Goal: Information Seeking & Learning: Learn about a topic

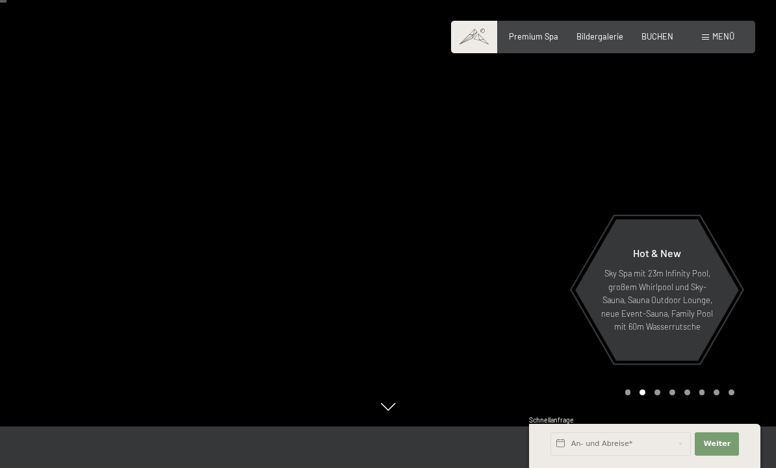
click at [663, 396] on div "Carousel Pagination" at bounding box center [677, 393] width 114 height 6
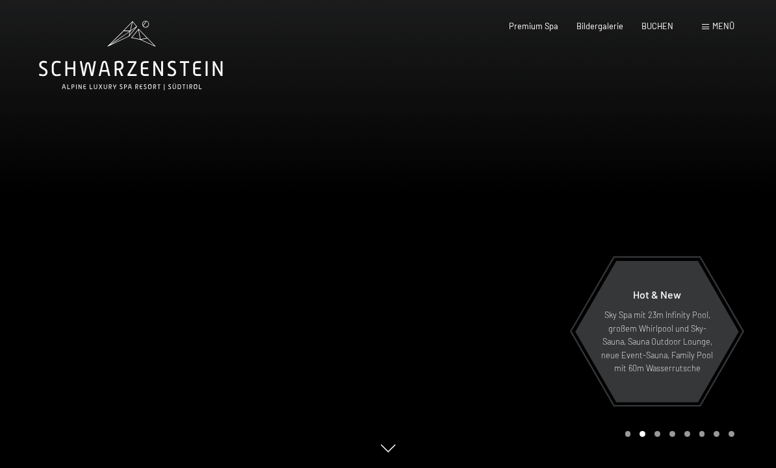
click at [717, 26] on span "Menü" at bounding box center [723, 26] width 22 height 10
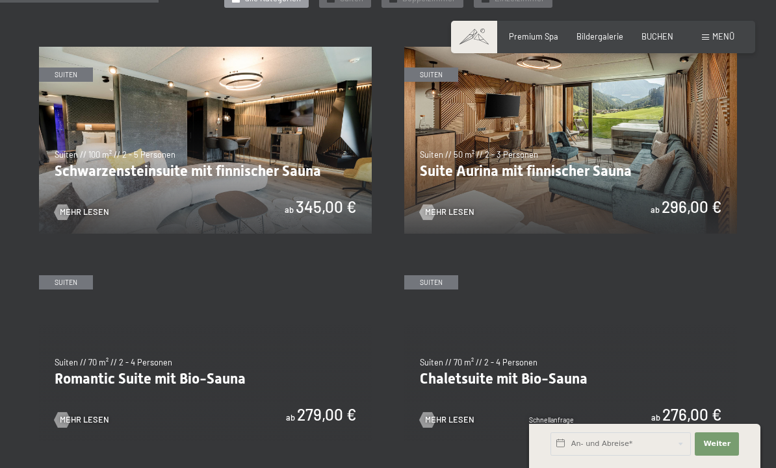
scroll to position [646, 0]
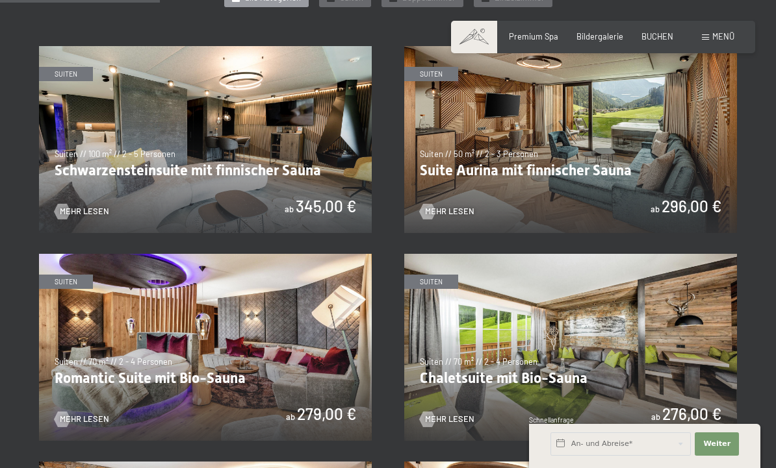
click at [311, 118] on img at bounding box center [205, 139] width 333 height 187
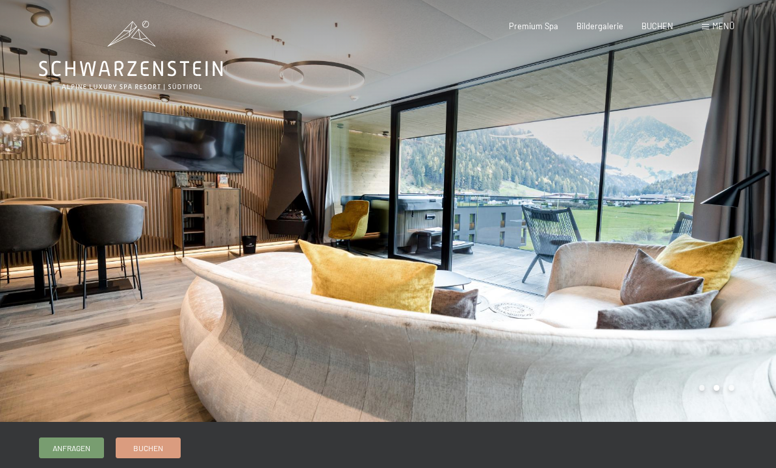
click at [744, 232] on div at bounding box center [582, 211] width 388 height 422
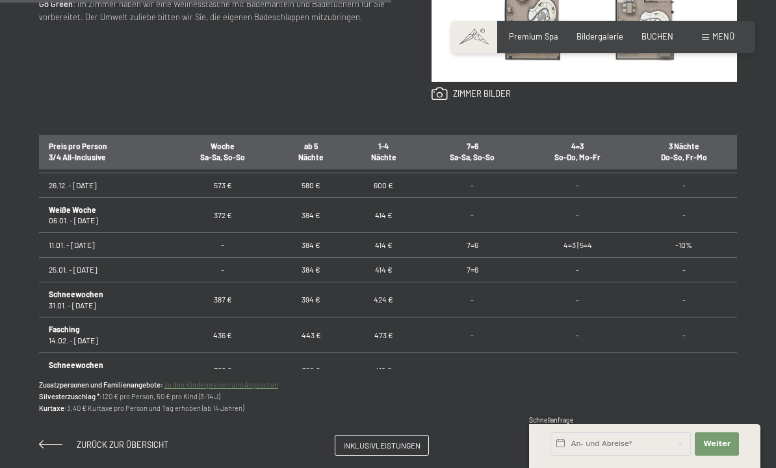
scroll to position [334, 0]
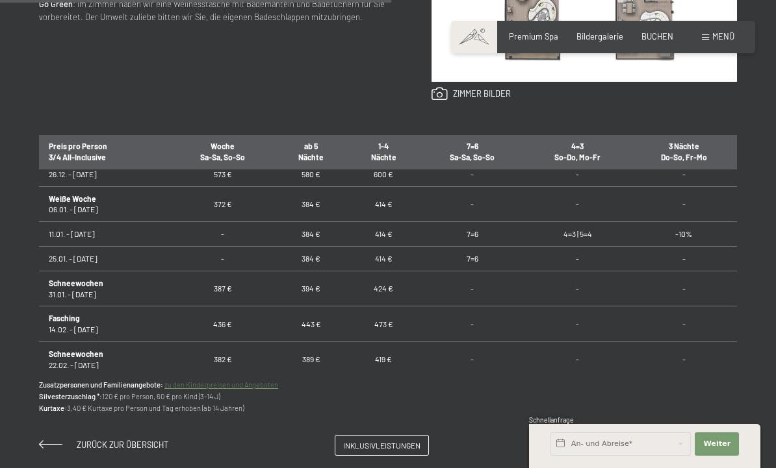
click at [370, 451] on div "Inklusivleistungen" at bounding box center [382, 445] width 94 height 21
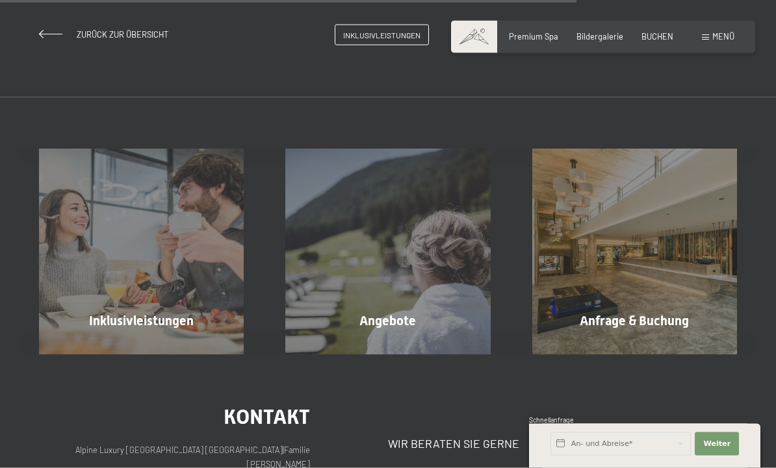
scroll to position [1117, 0]
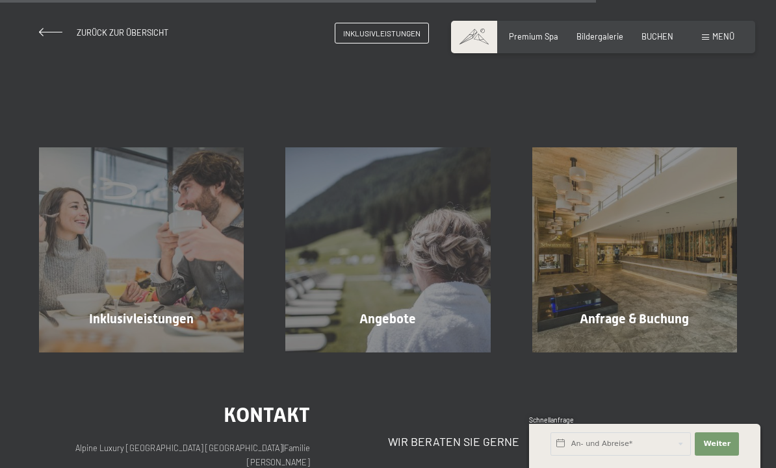
click at [76, 258] on div "Inklusivleistungen Mehr erfahren" at bounding box center [141, 249] width 246 height 205
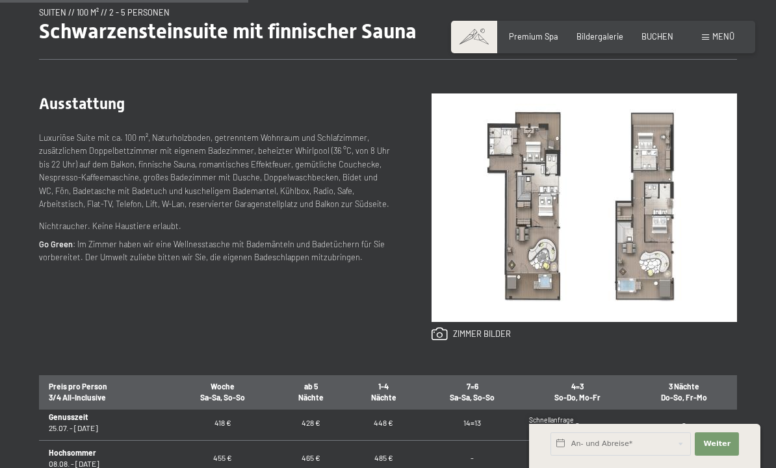
scroll to position [466, 0]
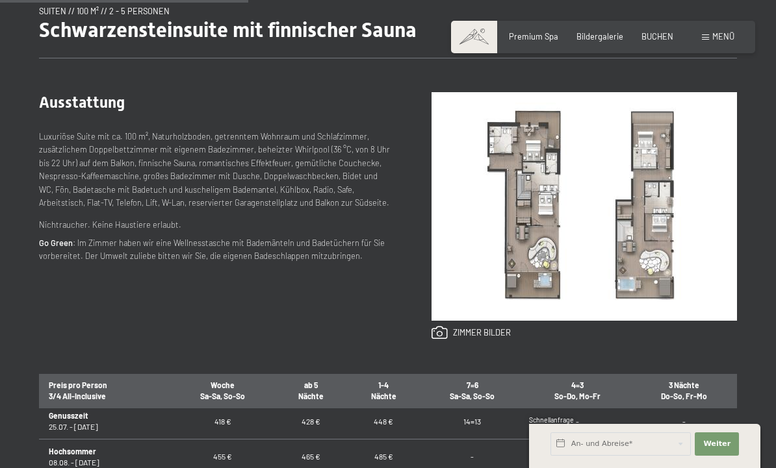
click at [689, 201] on img at bounding box center [583, 206] width 305 height 229
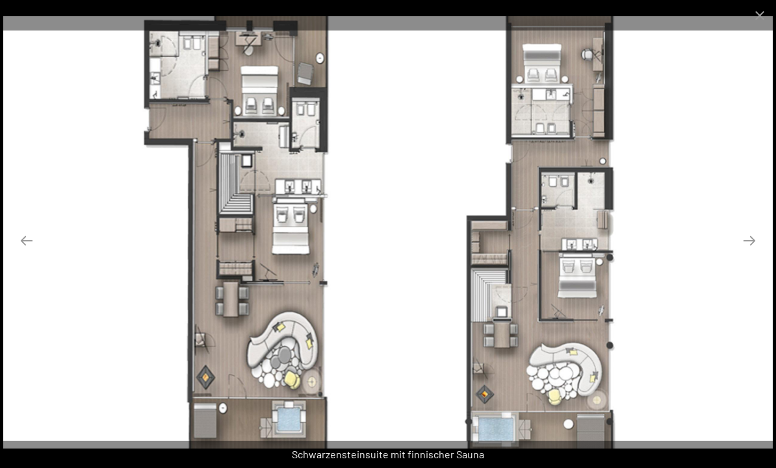
click at [753, 253] on button "Next slide" at bounding box center [748, 240] width 27 height 25
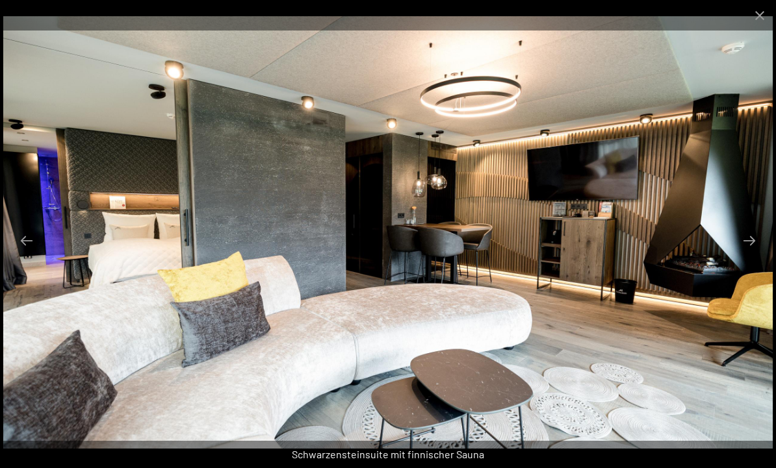
click at [746, 253] on button "Next slide" at bounding box center [748, 240] width 27 height 25
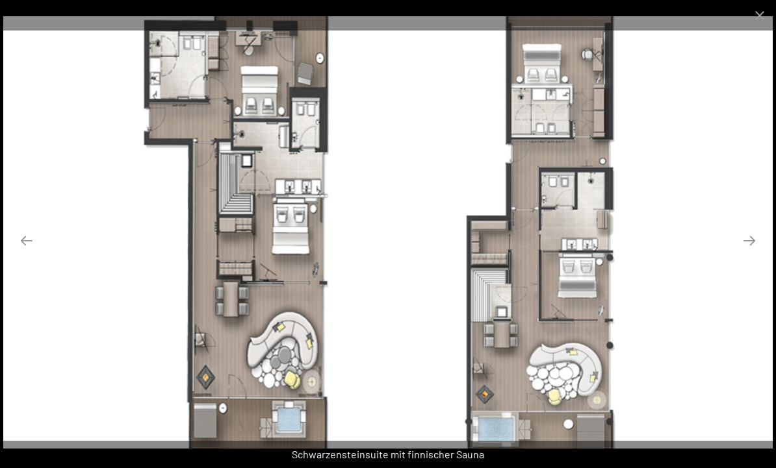
click at [769, 13] on button "Close gallery" at bounding box center [759, 15] width 32 height 31
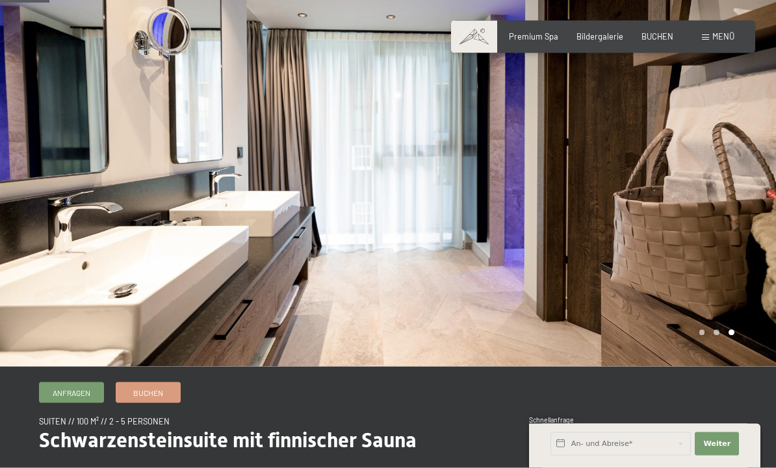
scroll to position [0, 0]
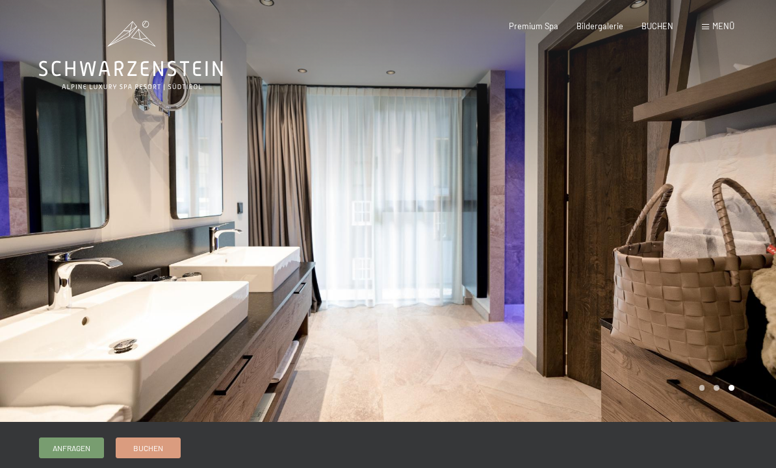
click at [709, 31] on div "Menü" at bounding box center [718, 27] width 32 height 12
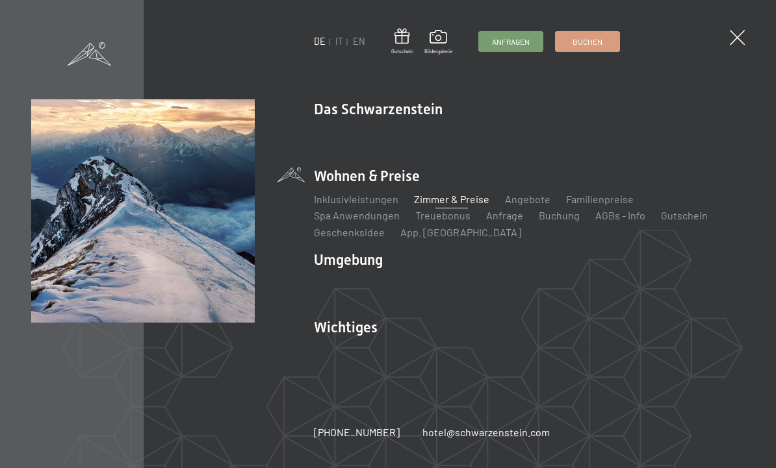
click at [417, 279] on link "Ski & Winter" at bounding box center [410, 283] width 56 height 12
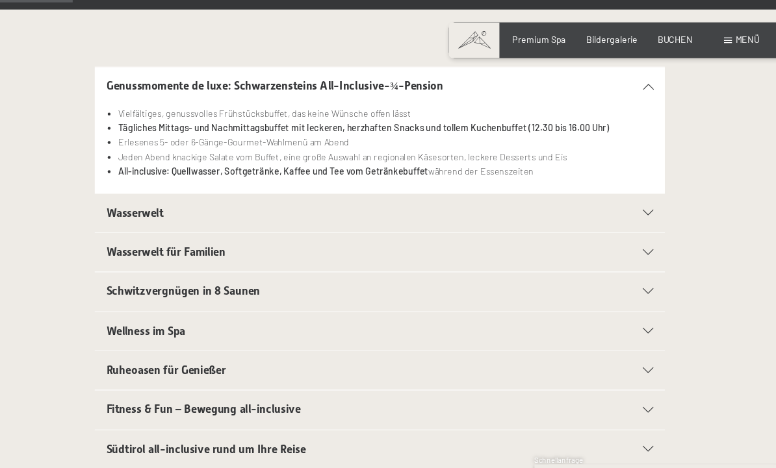
scroll to position [263, 0]
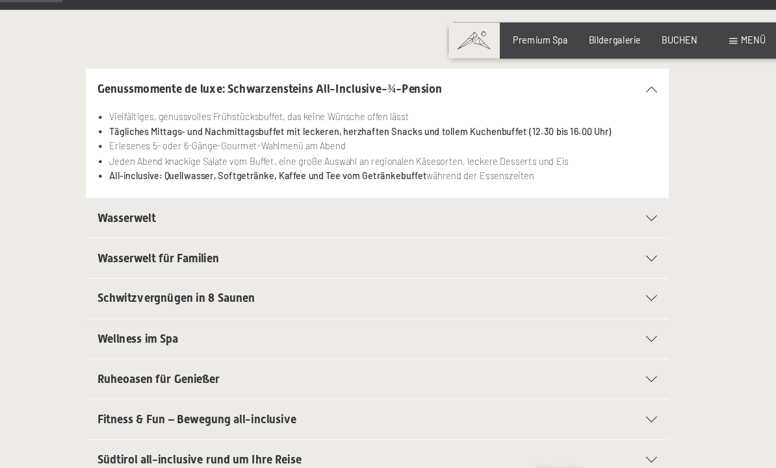
click at [580, 195] on div "Wasserwelt" at bounding box center [387, 195] width 499 height 35
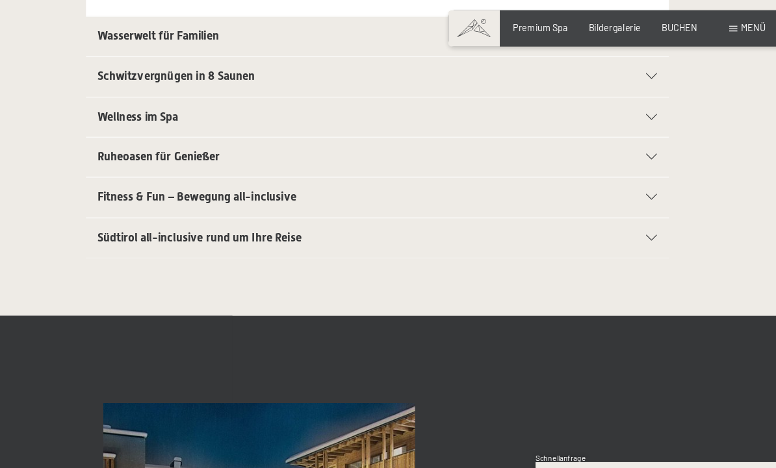
scroll to position [465, 0]
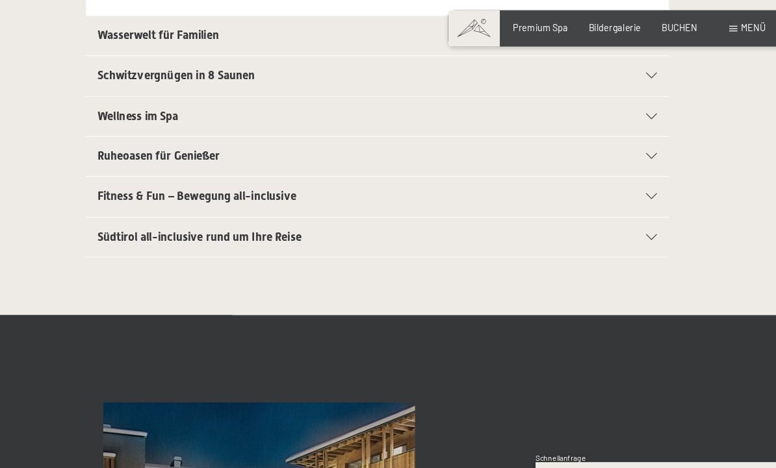
click at [628, 221] on icon at bounding box center [633, 223] width 10 height 5
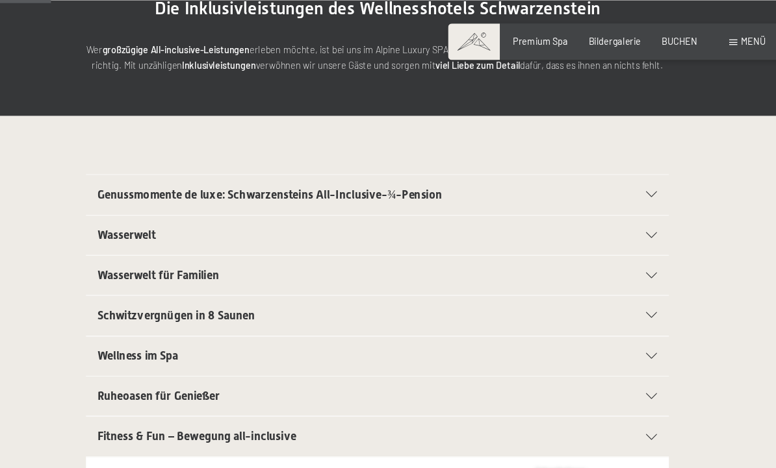
scroll to position [0, 0]
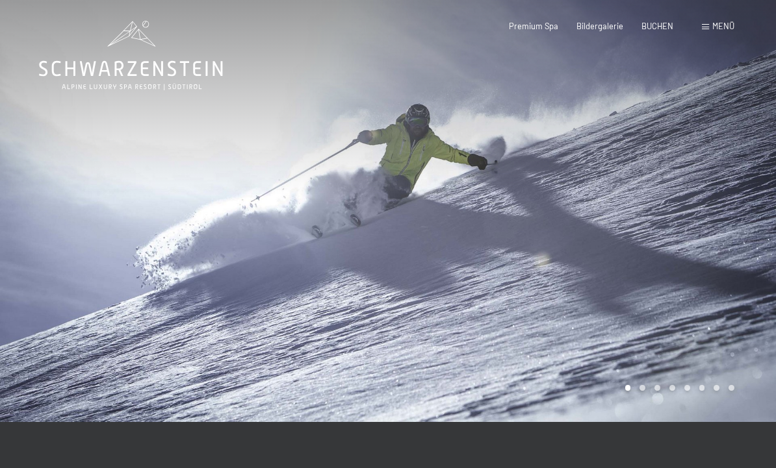
click at [641, 387] on div "Carousel Page 2" at bounding box center [642, 388] width 6 height 6
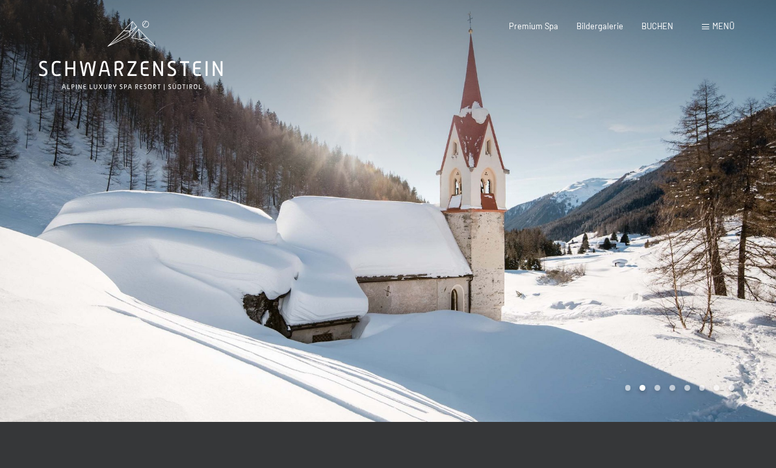
click at [656, 390] on div "Carousel Page 3" at bounding box center [657, 388] width 6 height 6
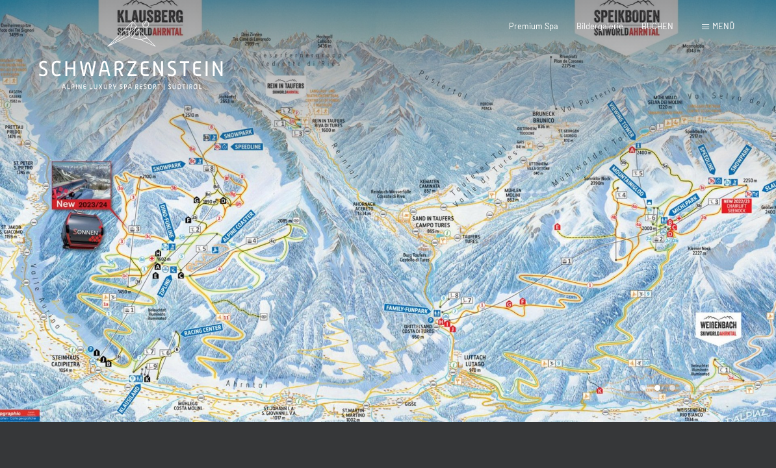
click at [672, 390] on div "Carousel Page 4" at bounding box center [672, 388] width 6 height 6
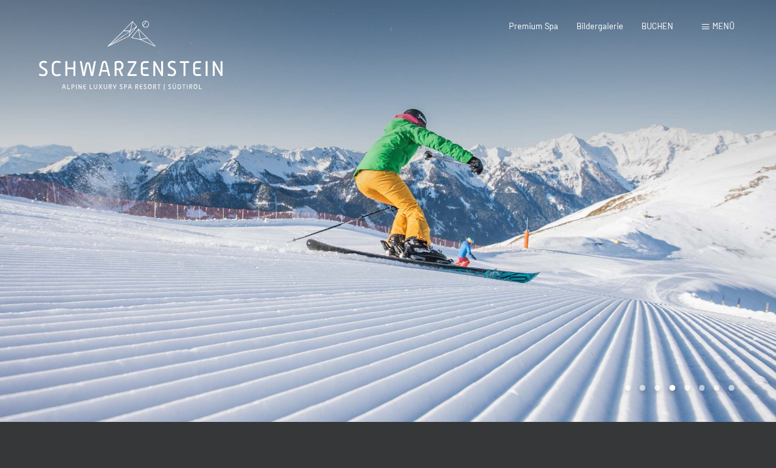
click at [688, 393] on div at bounding box center [582, 211] width 388 height 422
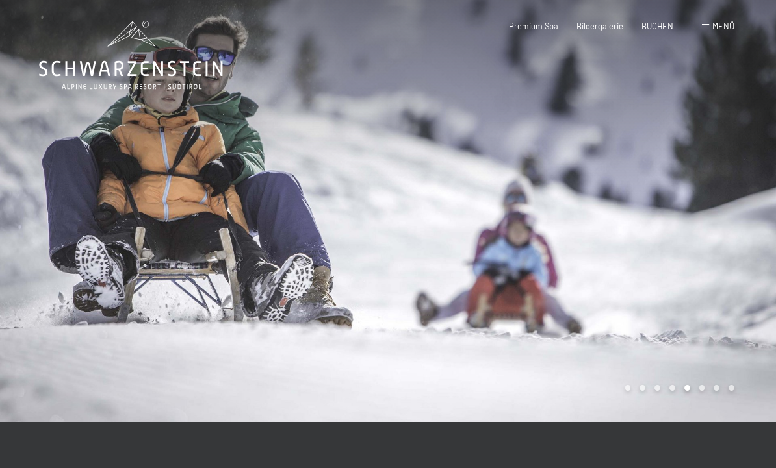
click at [701, 394] on div at bounding box center [582, 211] width 388 height 422
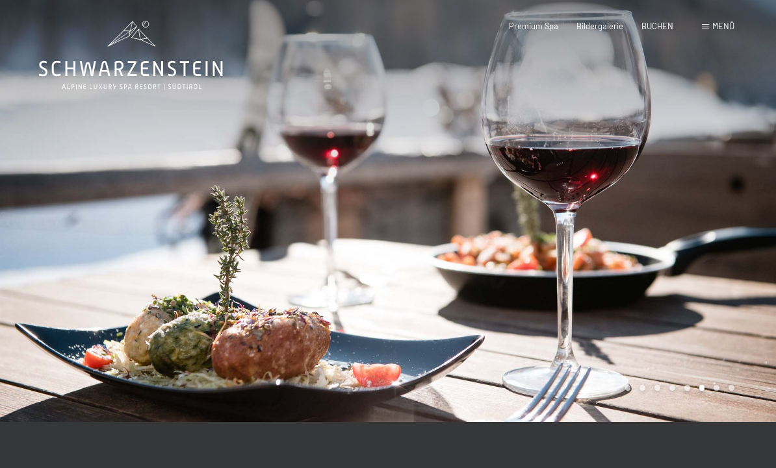
click at [715, 395] on div at bounding box center [582, 211] width 388 height 422
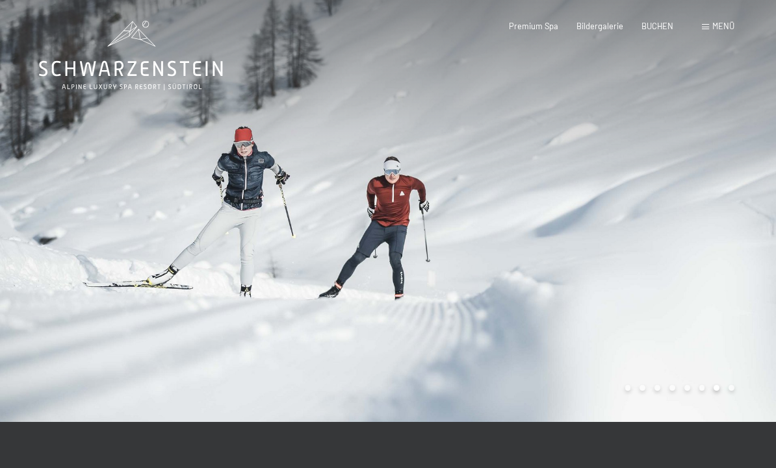
click at [732, 390] on div "Carousel Page 8" at bounding box center [731, 388] width 6 height 6
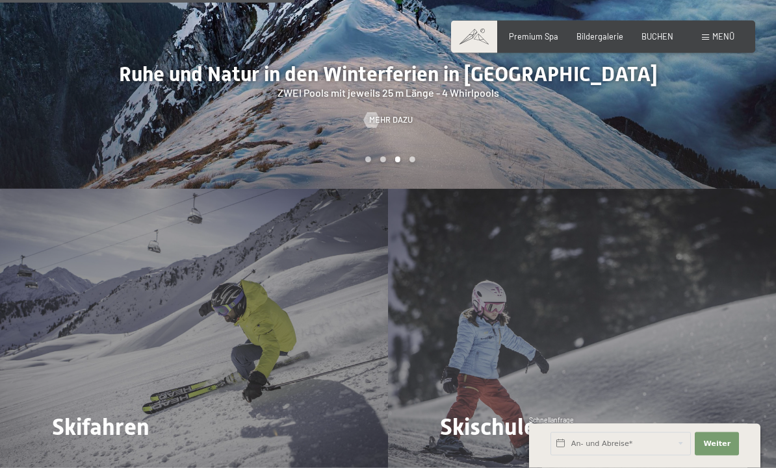
scroll to position [1348, 0]
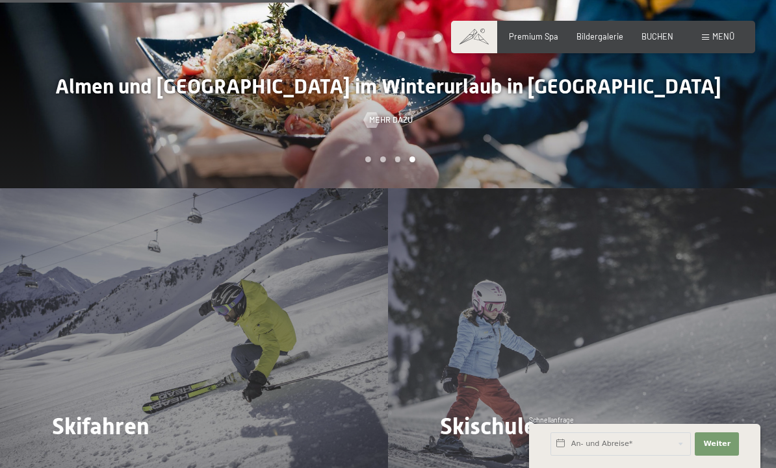
click at [71, 457] on span "Mehr dazu" at bounding box center [79, 463] width 44 height 12
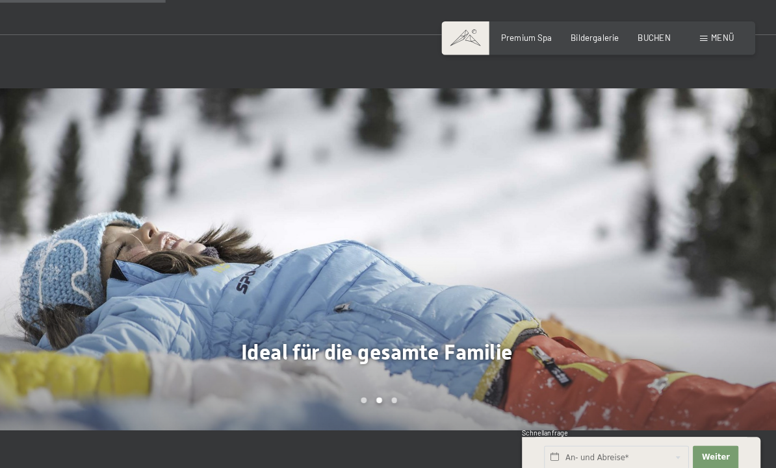
scroll to position [952, 0]
click at [402, 386] on div "Carousel Page 3" at bounding box center [405, 389] width 6 height 6
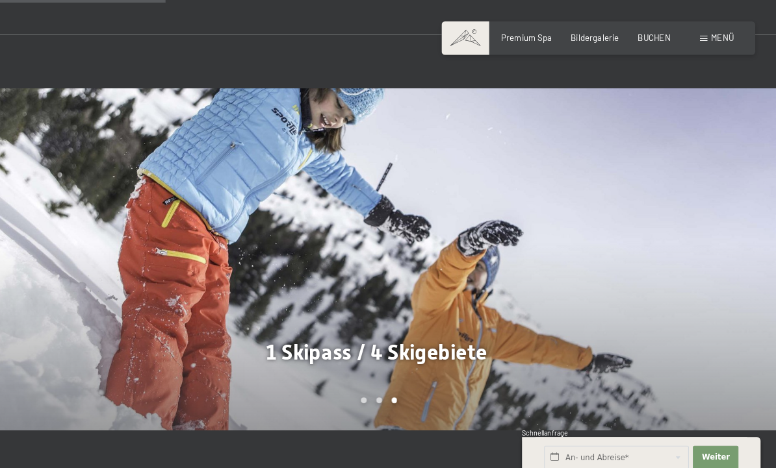
click at [348, 288] on div at bounding box center [194, 252] width 388 height 332
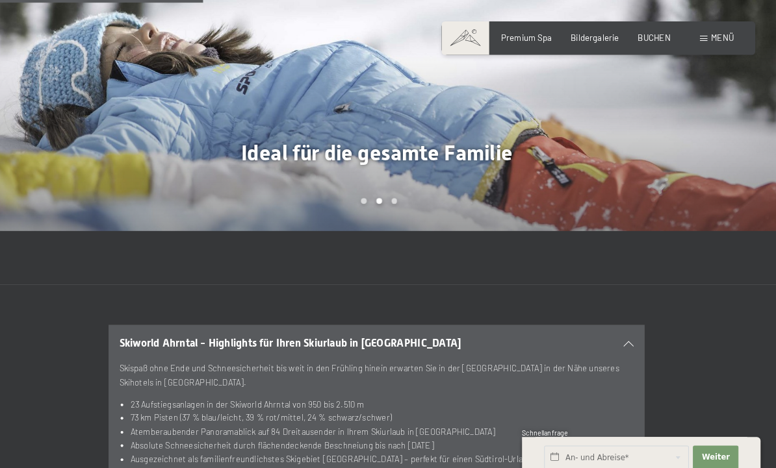
scroll to position [1144, 0]
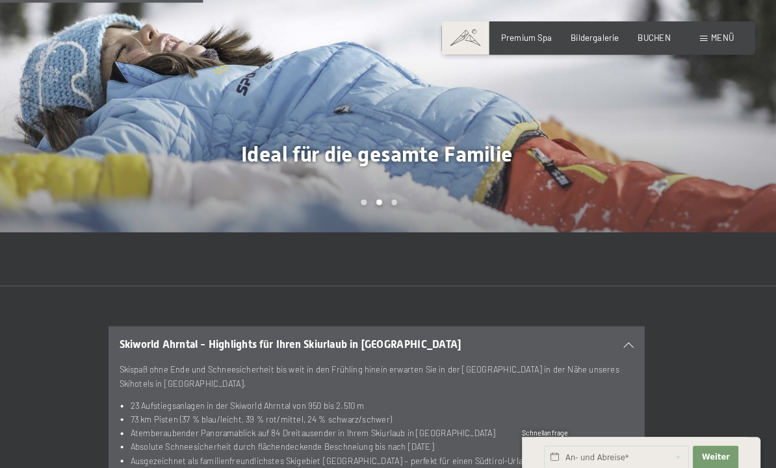
click at [354, 92] on div at bounding box center [194, 59] width 388 height 332
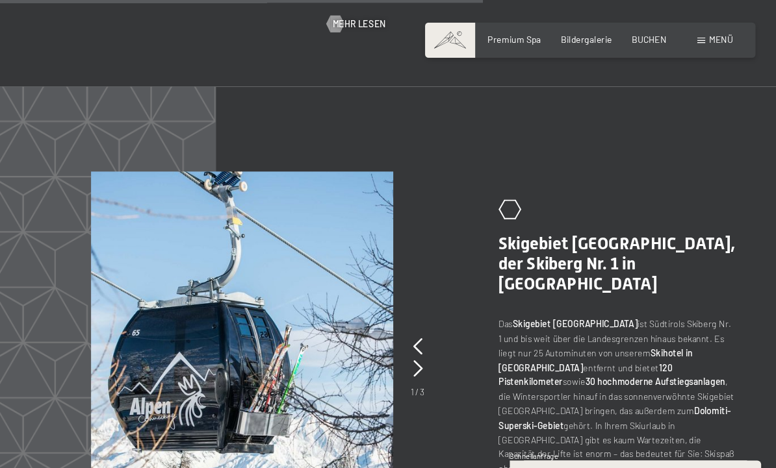
scroll to position [2379, 0]
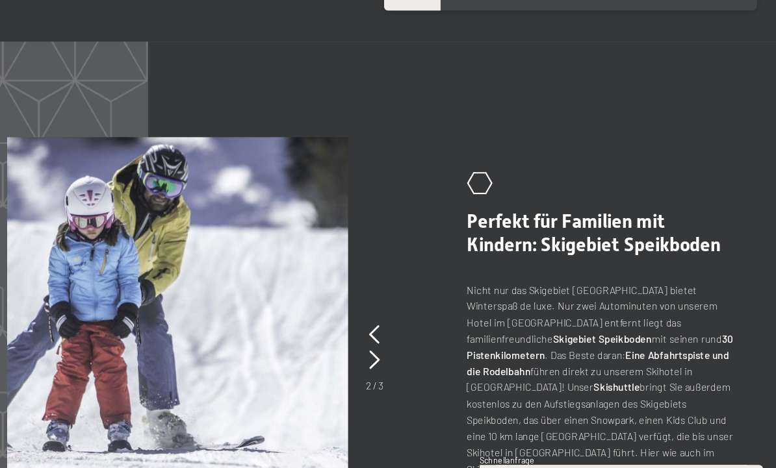
click at [439, 310] on icon at bounding box center [443, 318] width 8 height 16
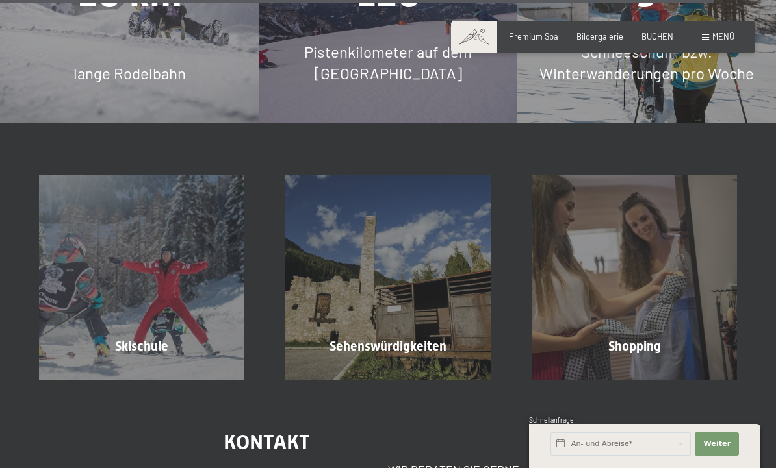
scroll to position [3416, 0]
